Goal: Task Accomplishment & Management: Use online tool/utility

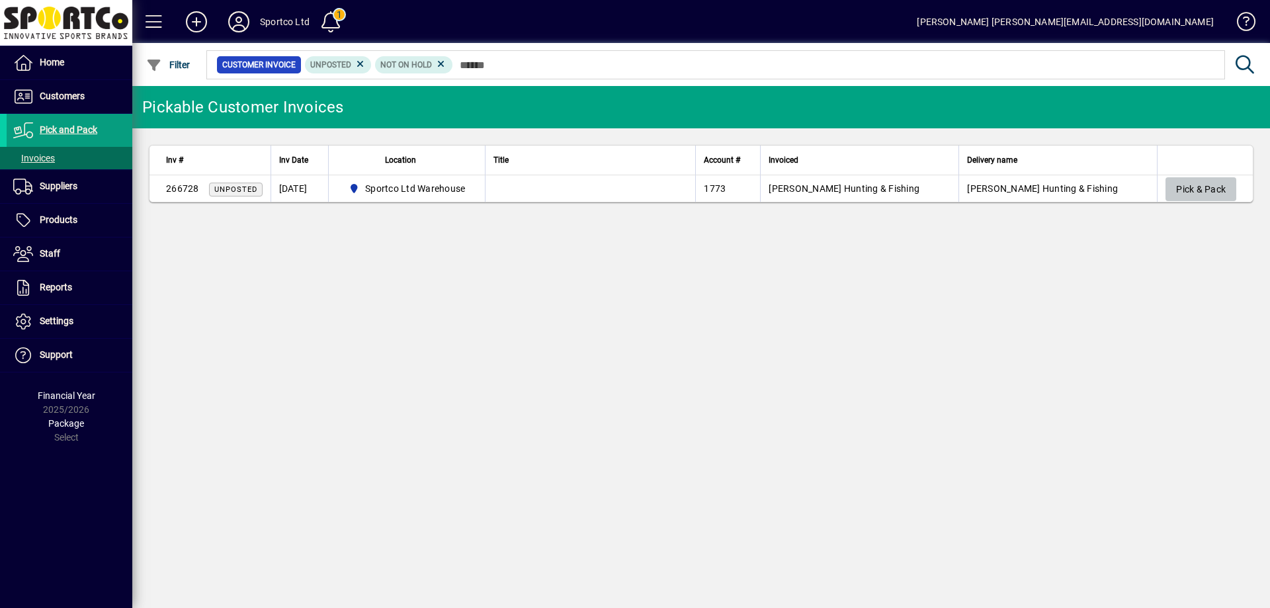
click at [1215, 187] on span "Pick & Pack" at bounding box center [1201, 190] width 50 height 22
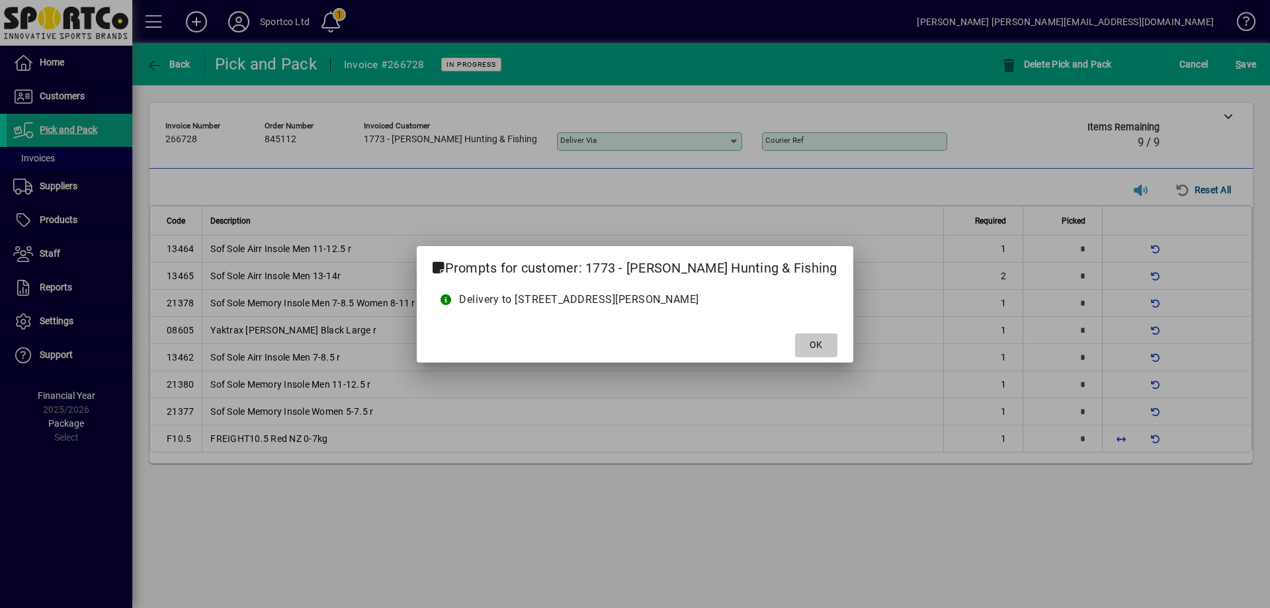
click at [795, 342] on span at bounding box center [816, 346] width 42 height 32
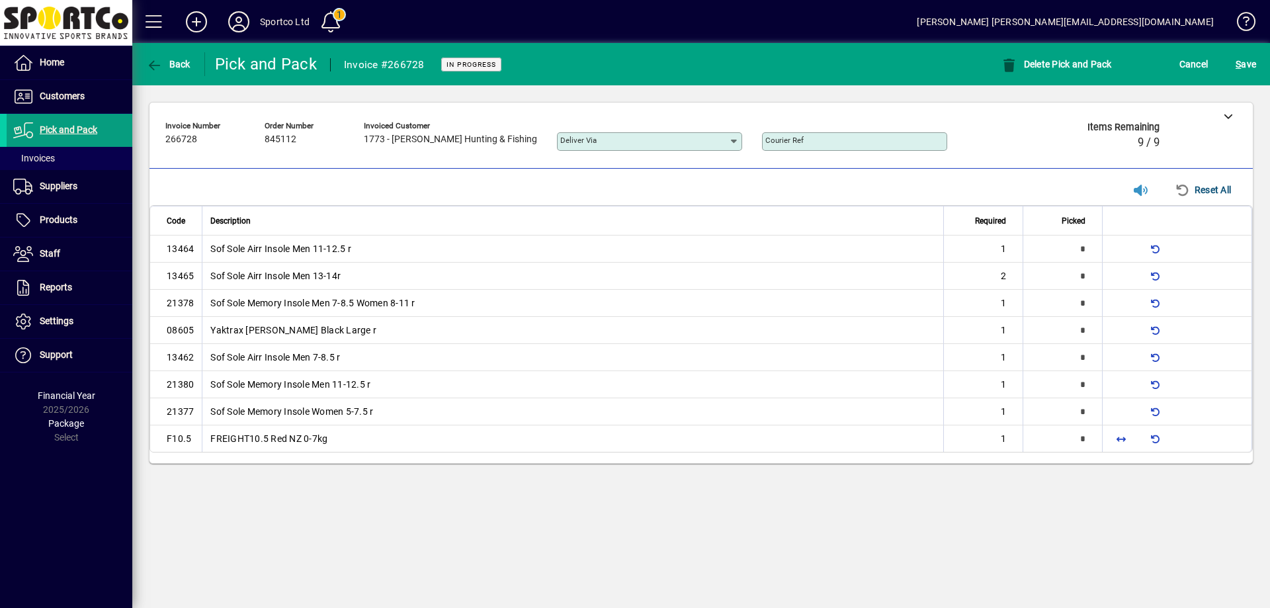
type input "*"
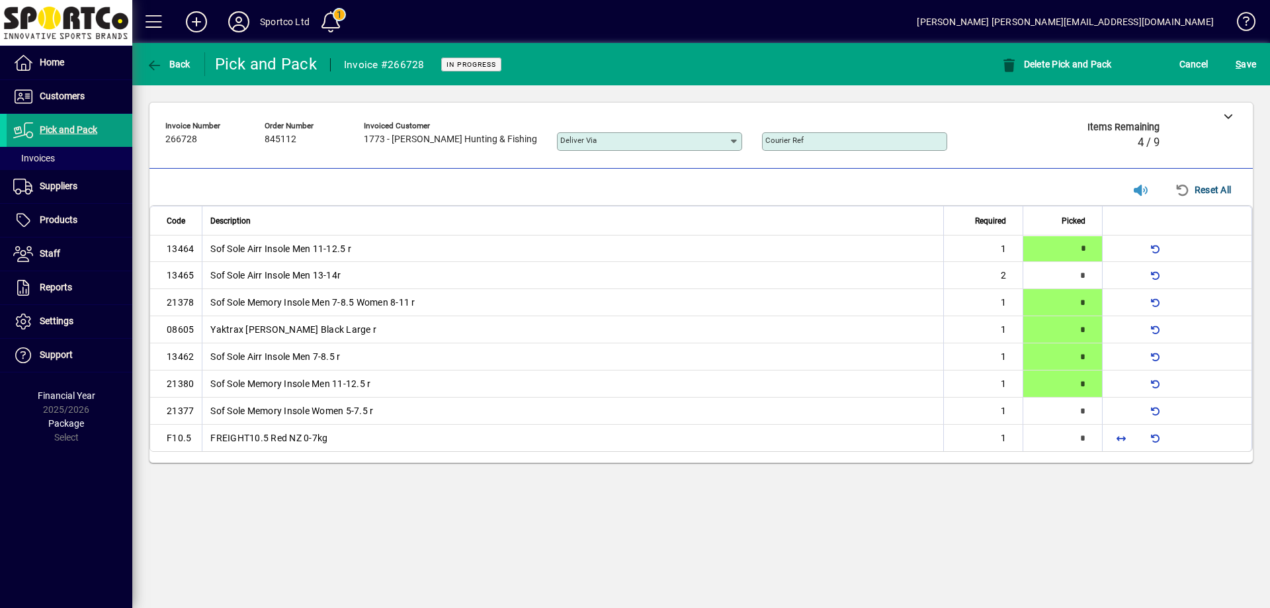
type input "*"
click at [1119, 433] on span "button" at bounding box center [1122, 438] width 32 height 32
type input "*"
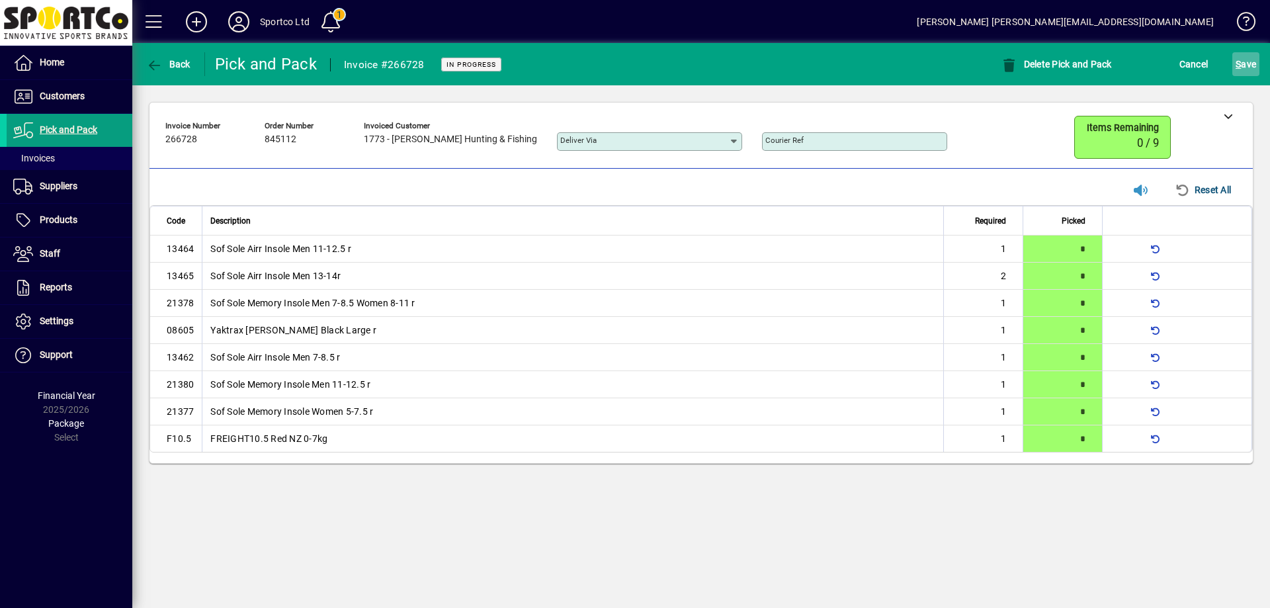
click at [1245, 64] on span "S ave" at bounding box center [1246, 64] width 21 height 21
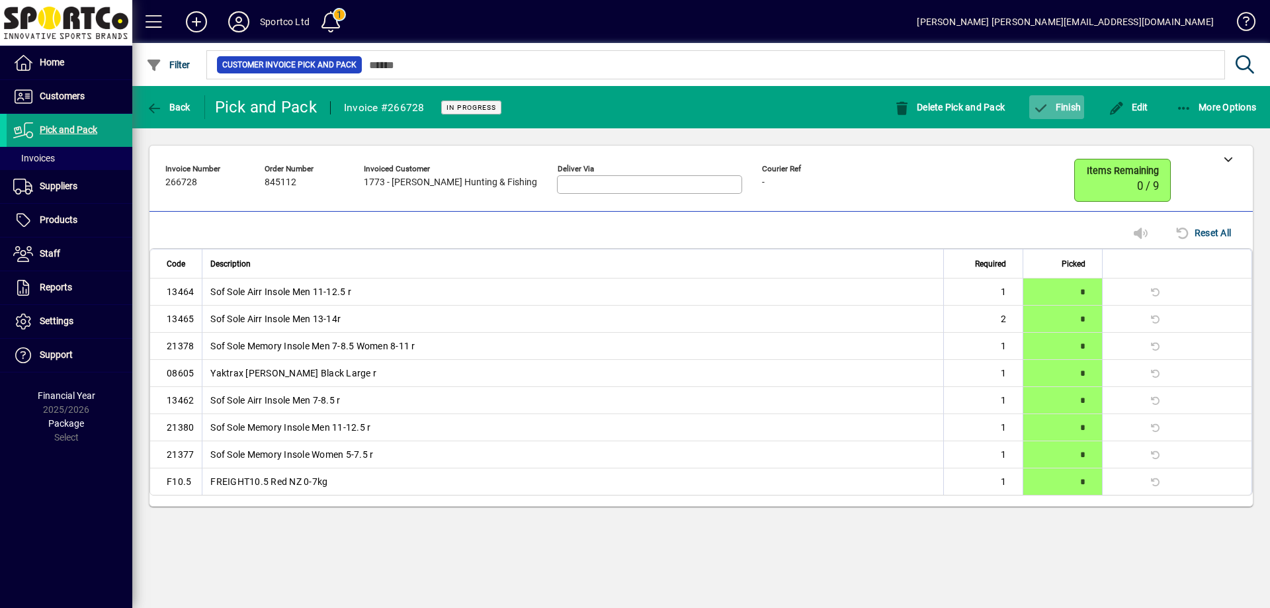
click at [1060, 105] on span "Finish" at bounding box center [1057, 107] width 48 height 11
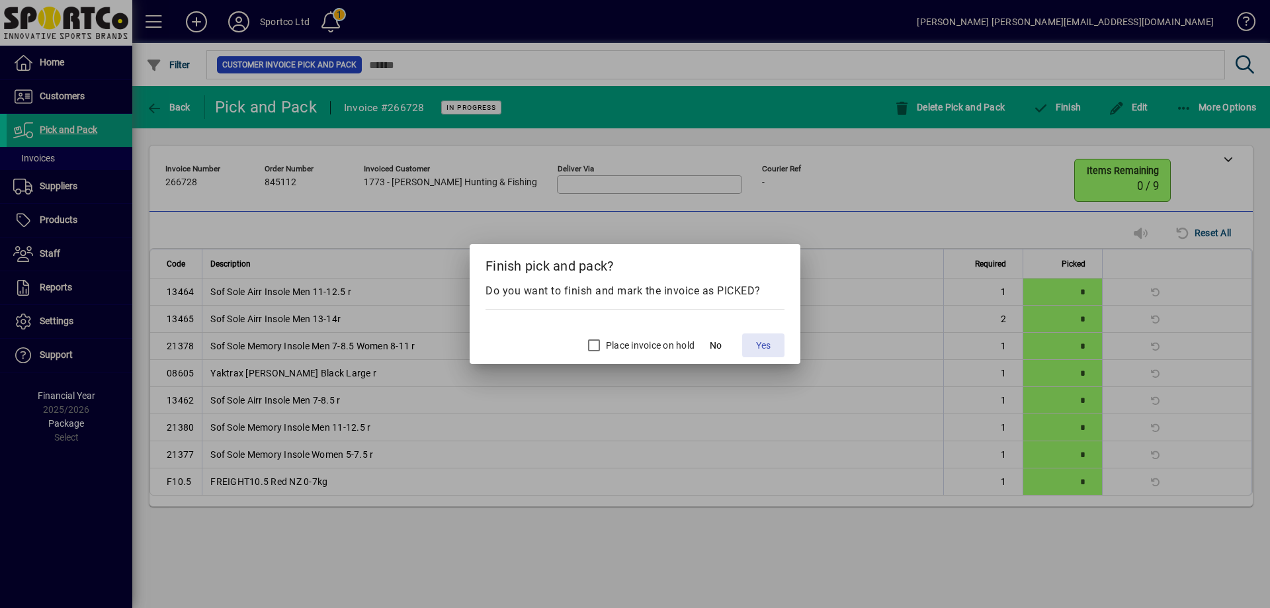
click at [761, 345] on span "Yes" at bounding box center [763, 346] width 15 height 14
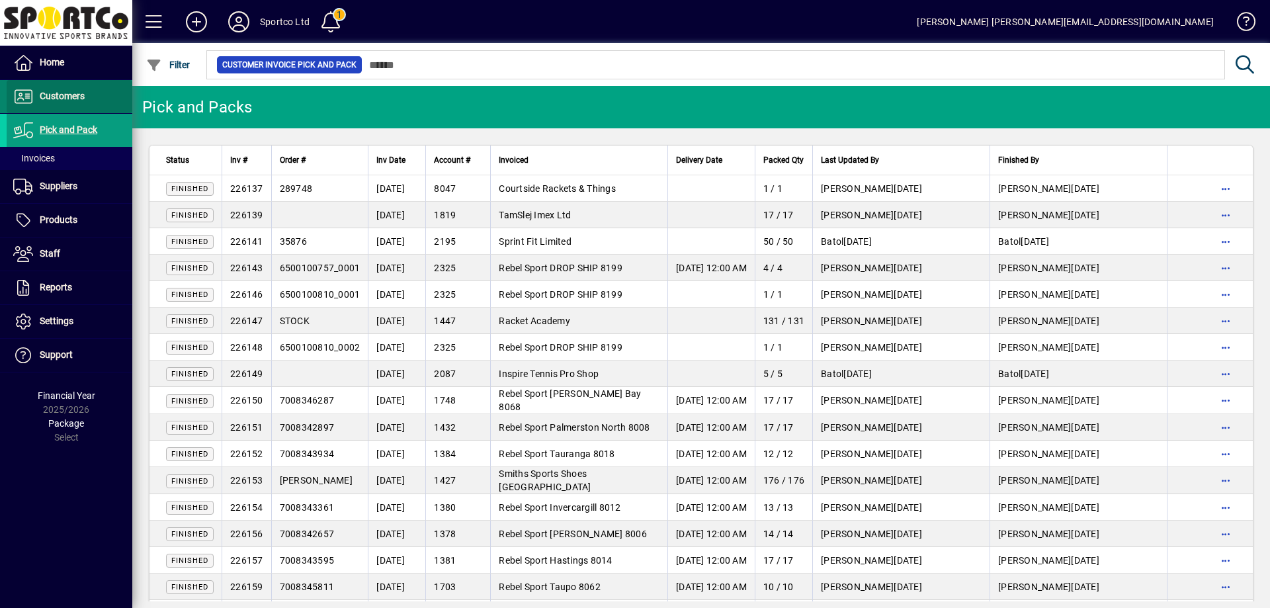
click at [62, 100] on span "Customers" at bounding box center [62, 96] width 45 height 11
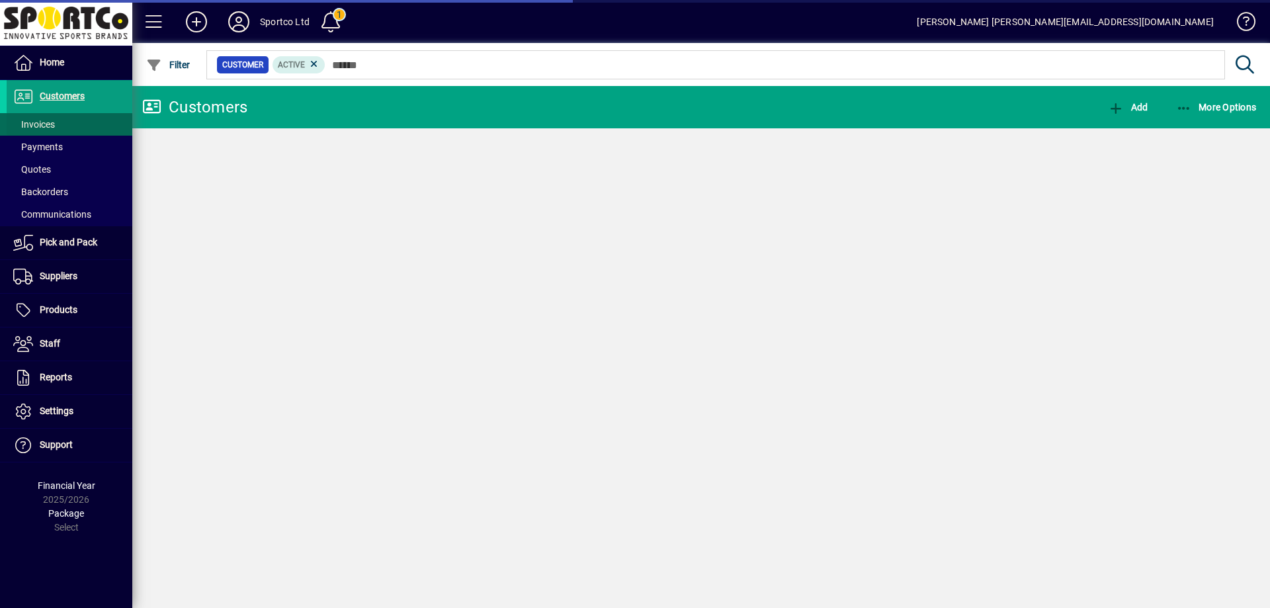
click at [35, 124] on span "Invoices" at bounding box center [34, 124] width 42 height 11
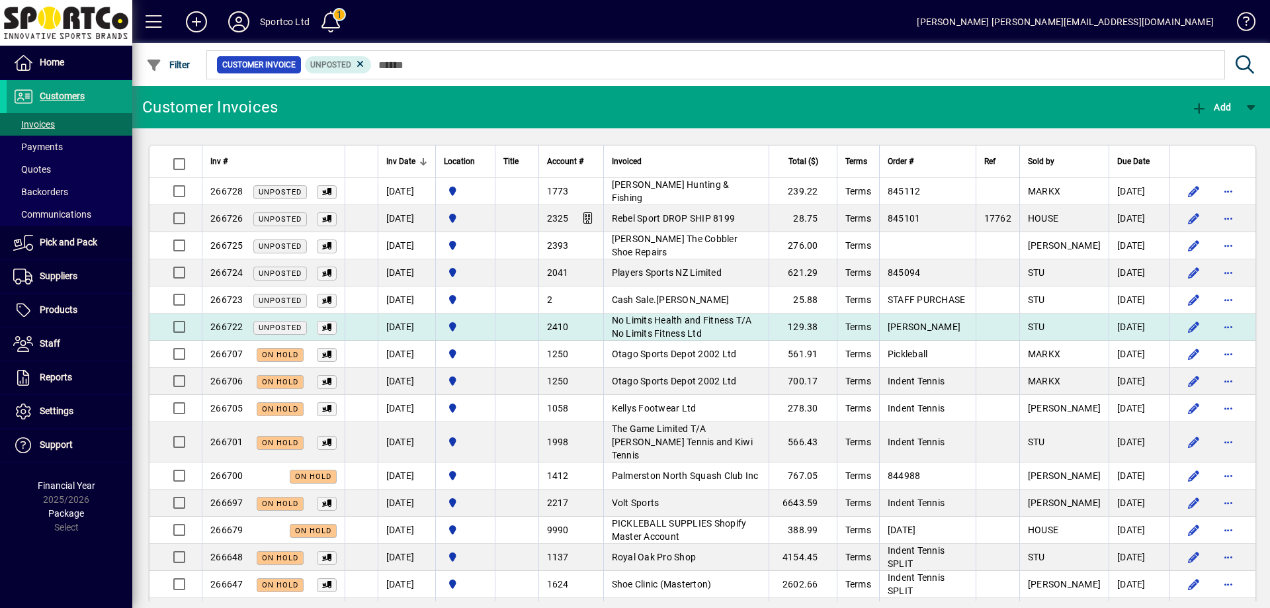
click at [709, 325] on span "No Limits Health and Fitness T/A No Limits Fitness Ltd" at bounding box center [682, 327] width 140 height 24
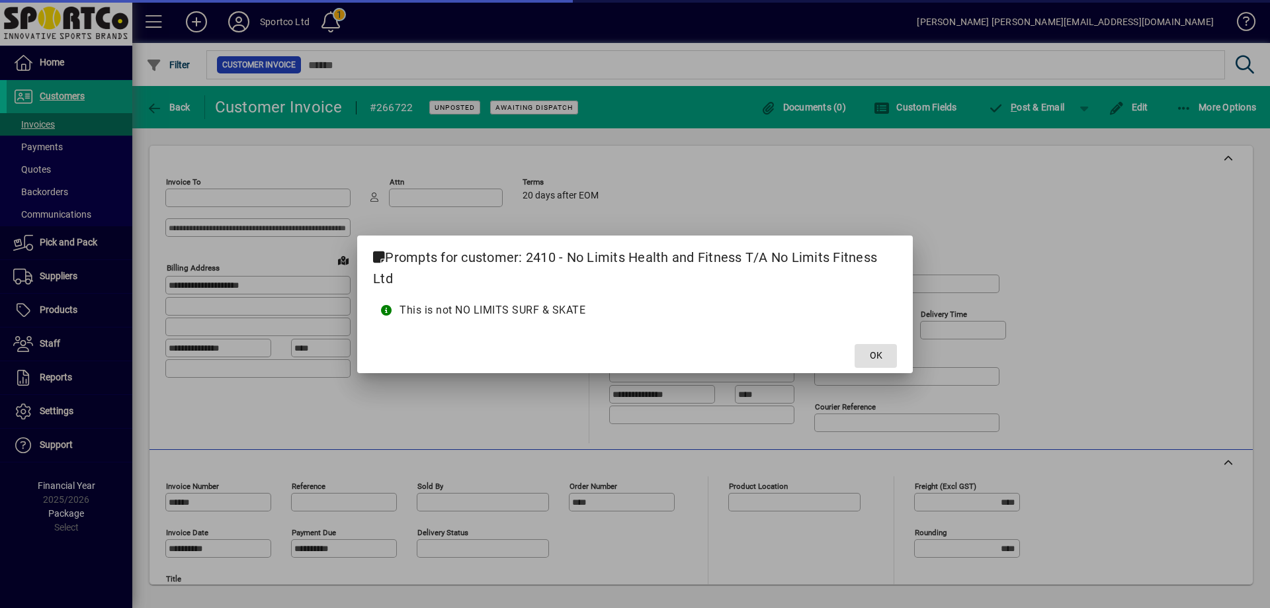
type input "**********"
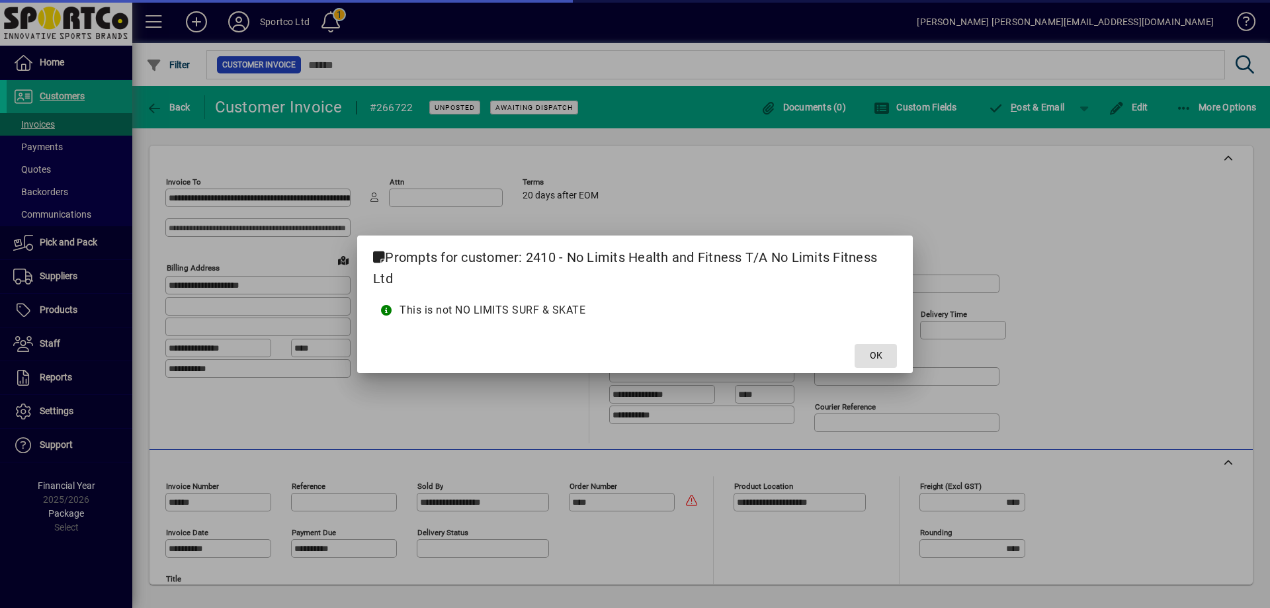
click at [871, 349] on span "OK" at bounding box center [876, 356] width 13 height 14
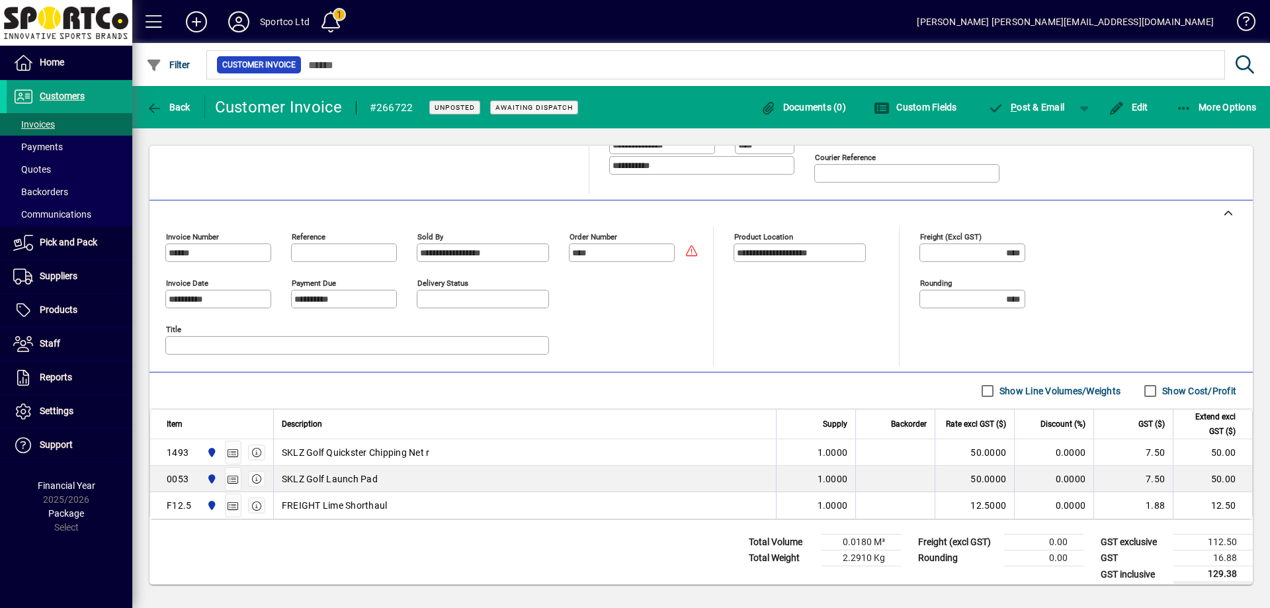
scroll to position [259, 0]
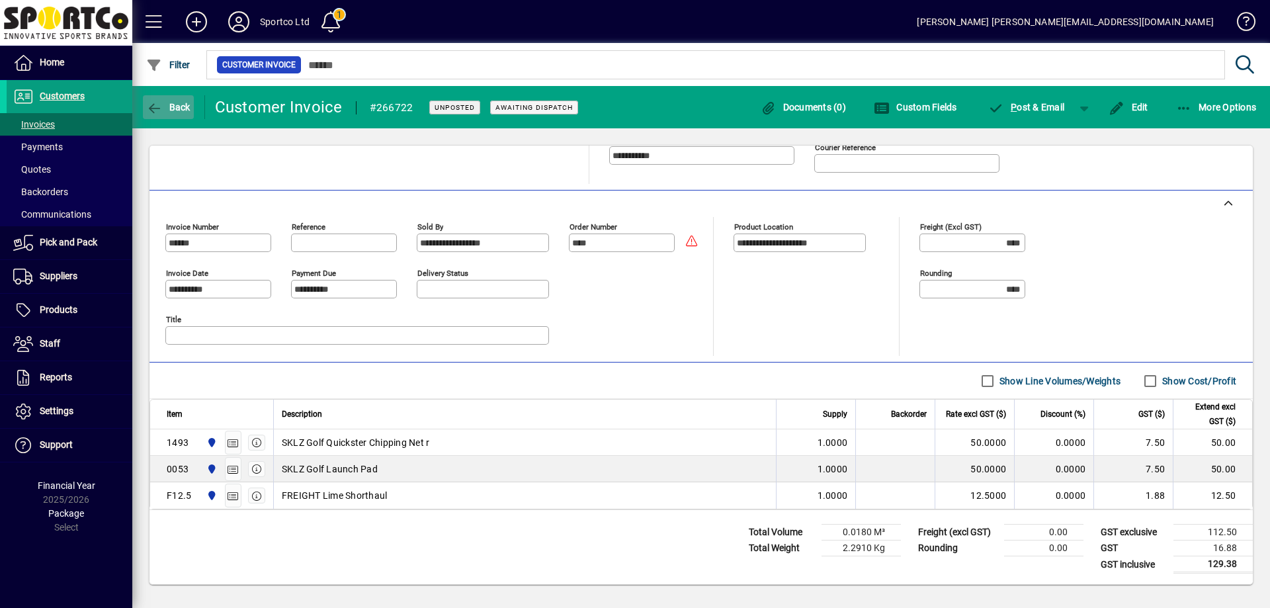
click at [165, 106] on span "Back" at bounding box center [168, 107] width 44 height 11
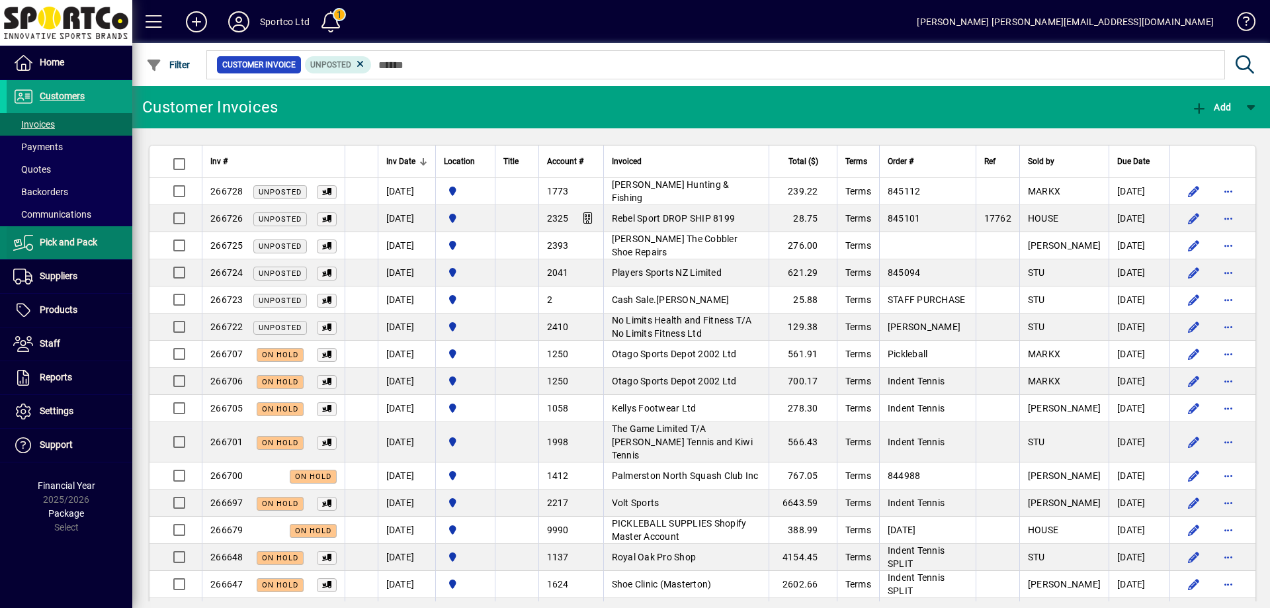
click at [75, 244] on span "Pick and Pack" at bounding box center [69, 242] width 58 height 11
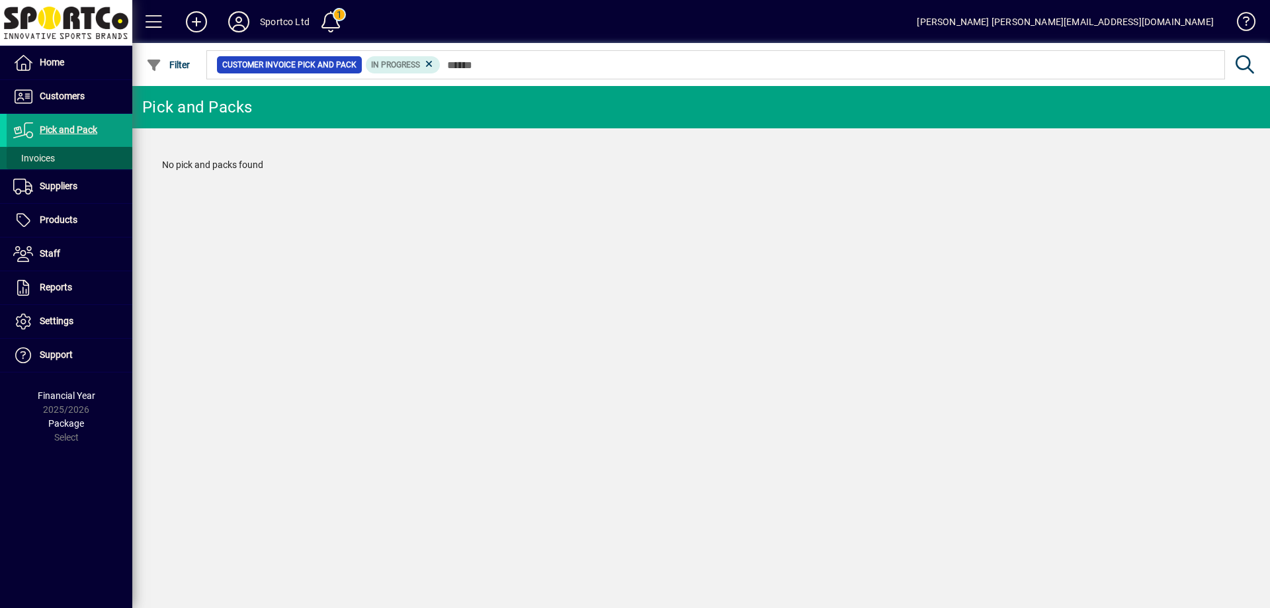
click at [48, 156] on span "Invoices" at bounding box center [34, 158] width 42 height 11
